Goal: Information Seeking & Learning: Understand process/instructions

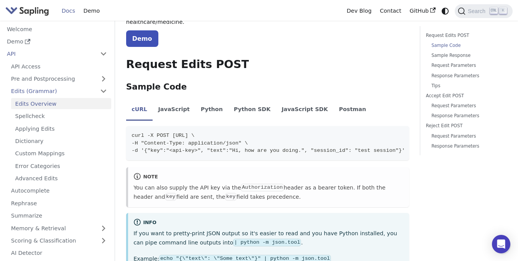
scroll to position [153, 0]
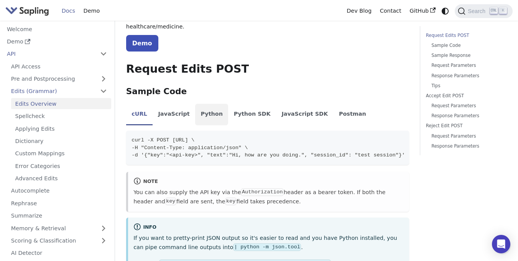
click at [200, 104] on li "Python" at bounding box center [211, 114] width 33 height 21
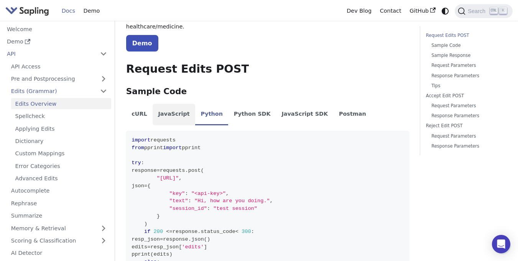
click at [173, 104] on li "JavaScript" at bounding box center [174, 114] width 43 height 21
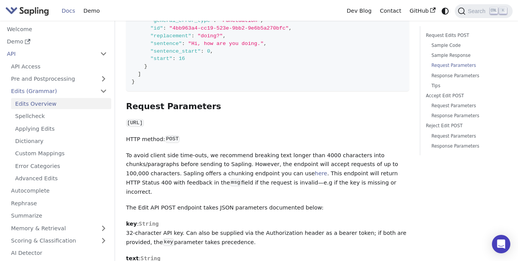
scroll to position [569, 0]
